Goal: Navigation & Orientation: Find specific page/section

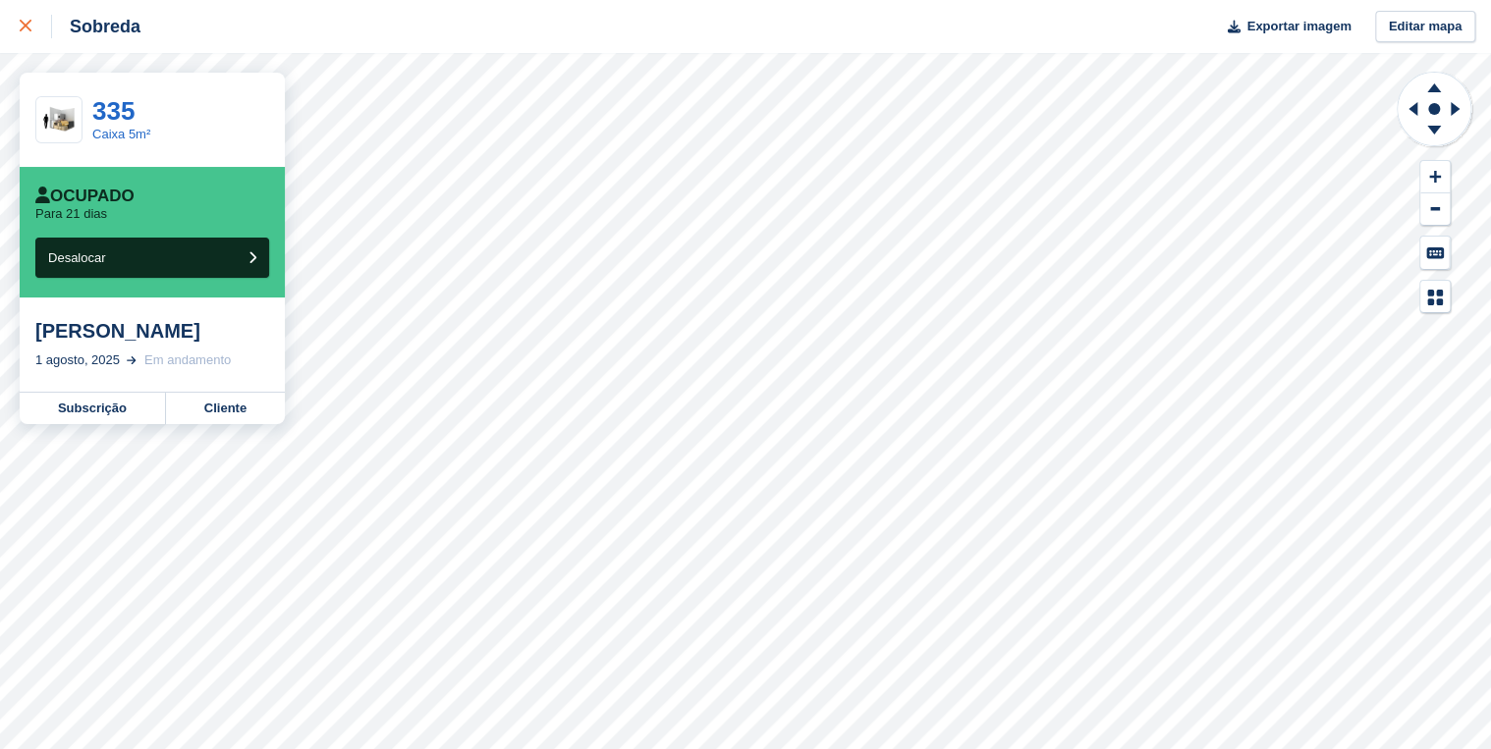
click at [31, 20] on div at bounding box center [36, 27] width 32 height 24
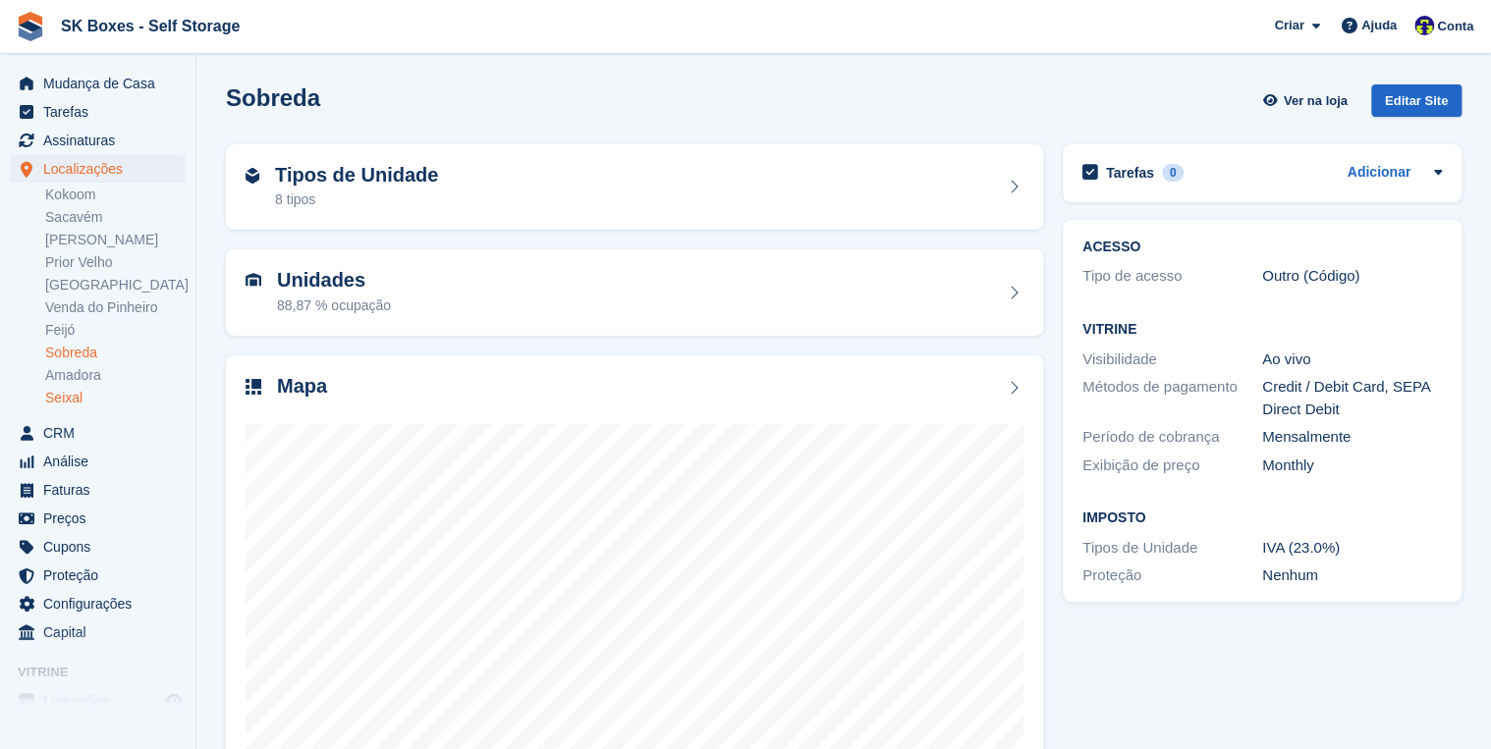
click at [75, 403] on link "Seixal" at bounding box center [115, 398] width 140 height 19
